Goal: Task Accomplishment & Management: Use online tool/utility

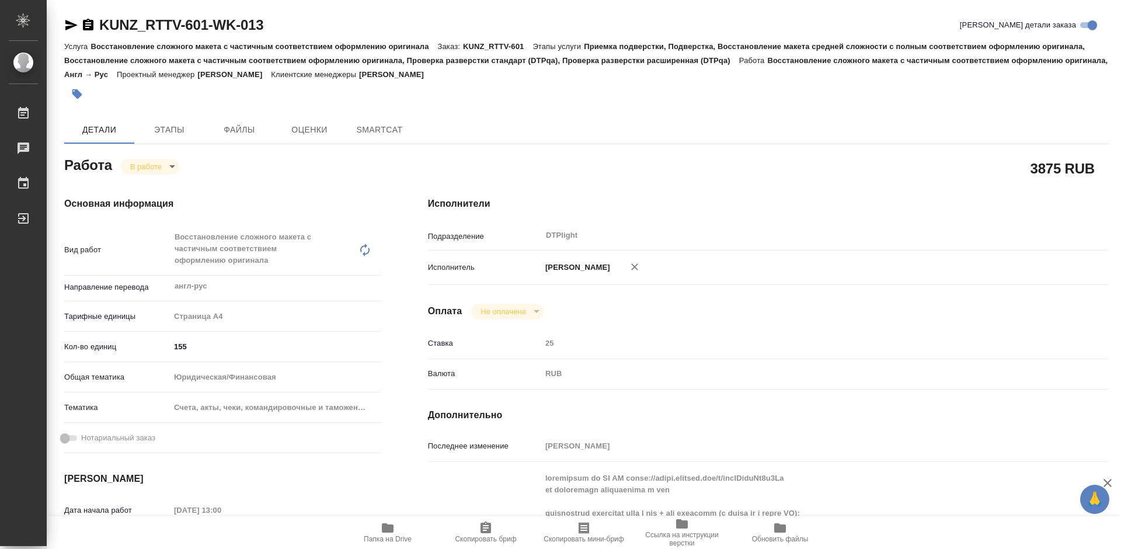
type textarea "x"
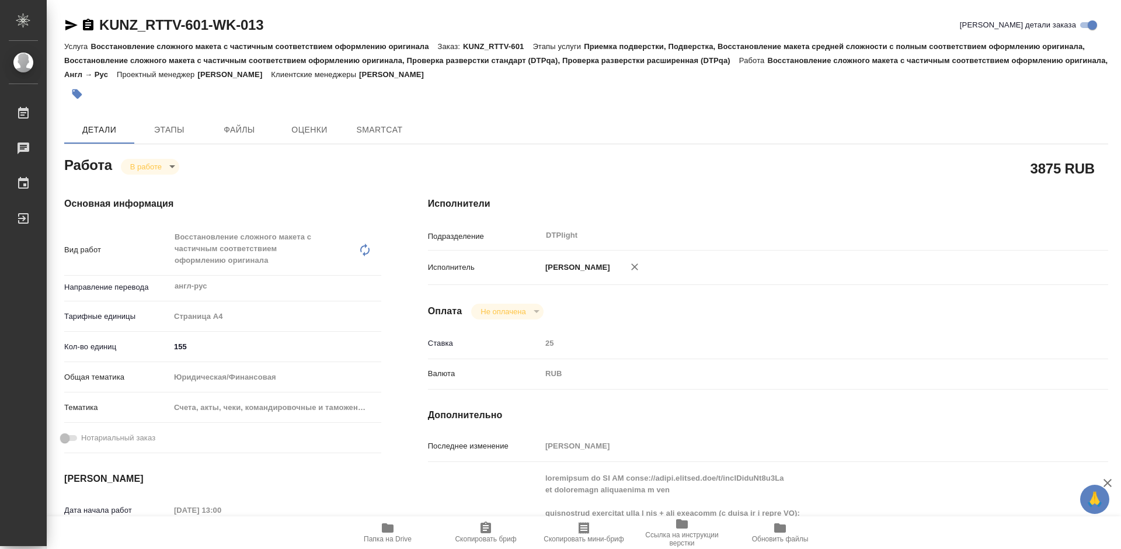
type textarea "x"
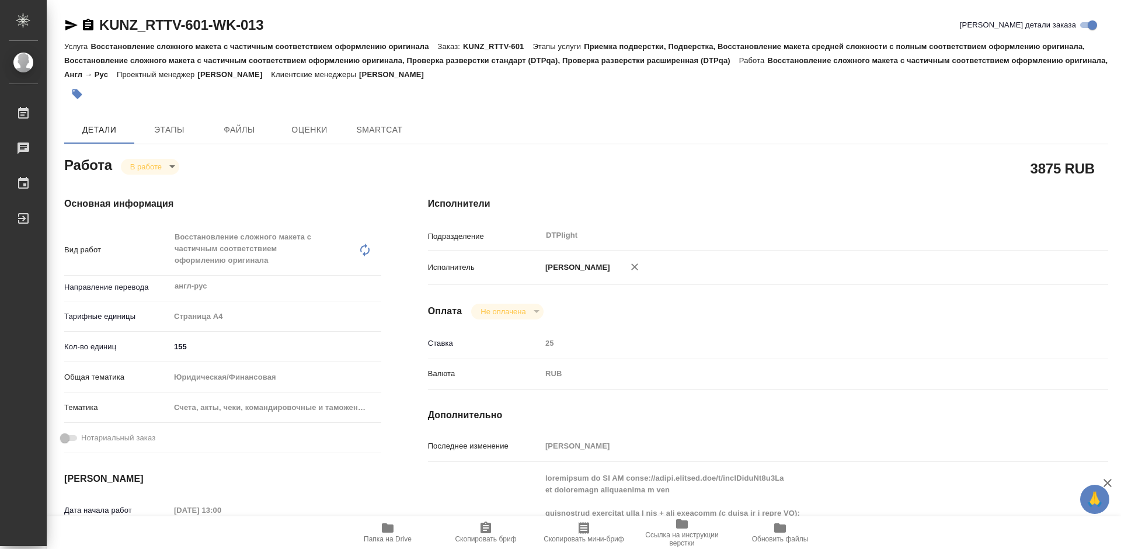
type textarea "x"
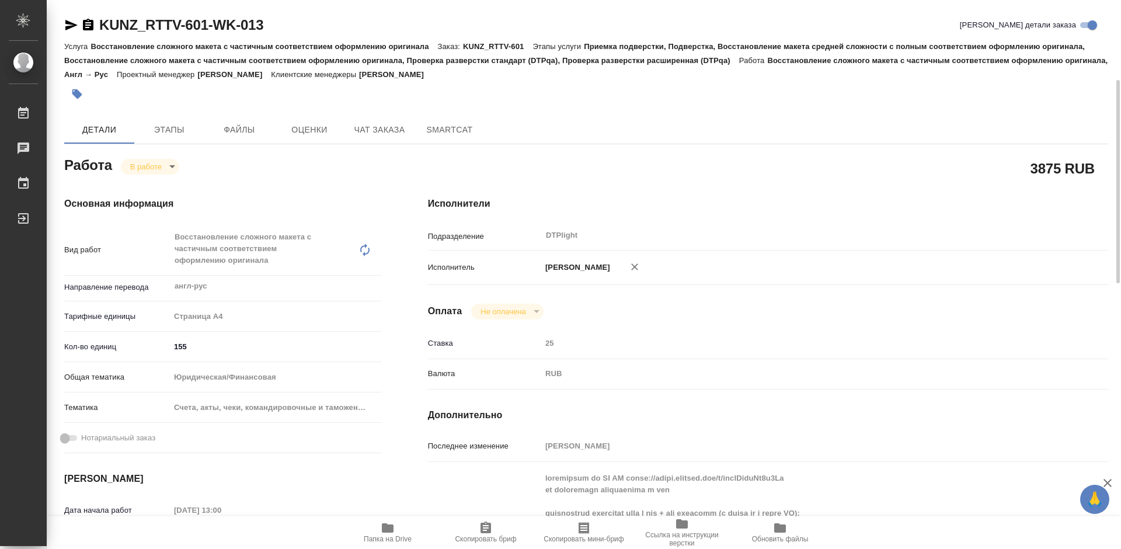
scroll to position [292, 0]
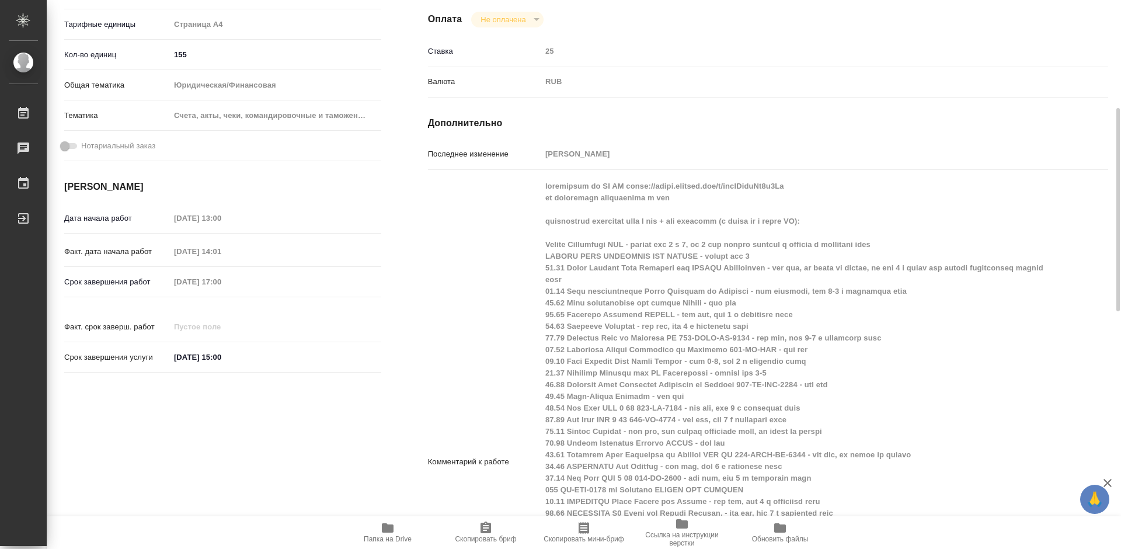
type textarea "x"
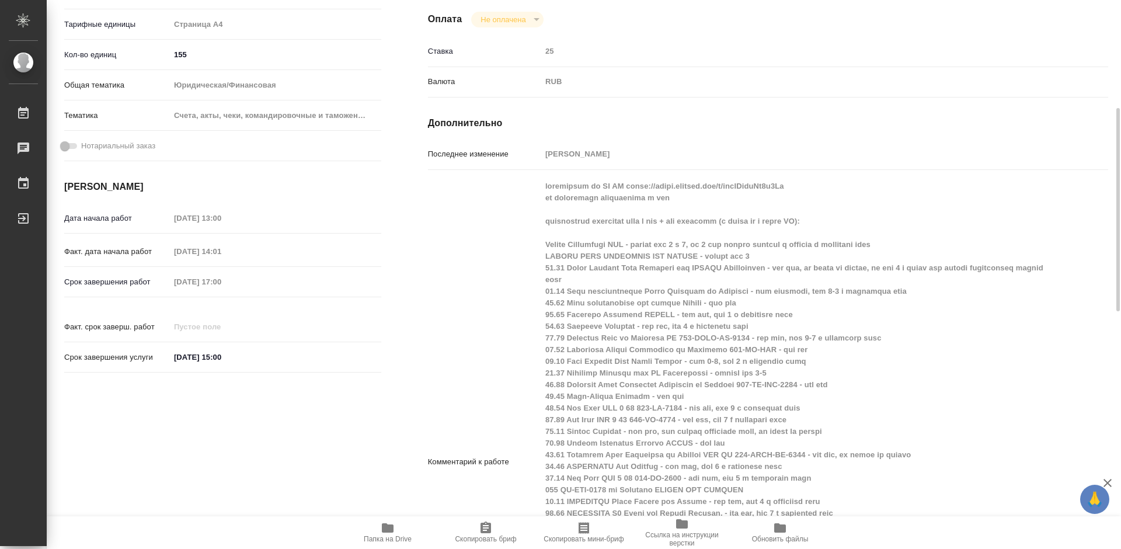
type textarea "x"
